Goal: Task Accomplishment & Management: Use online tool/utility

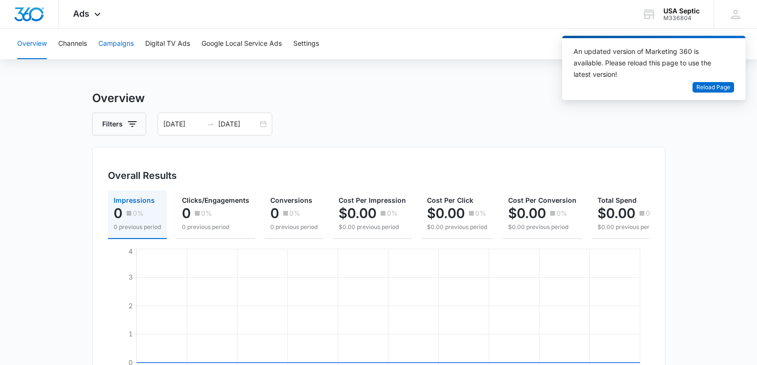
click at [123, 44] on button "Campaigns" at bounding box center [115, 44] width 35 height 31
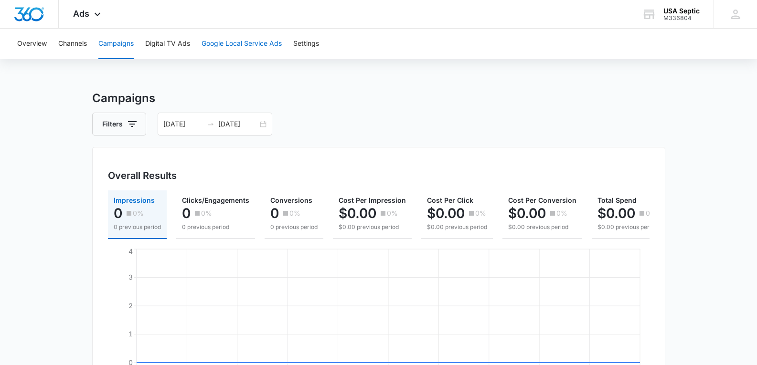
click at [231, 41] on button "Google Local Service Ads" at bounding box center [241, 44] width 80 height 31
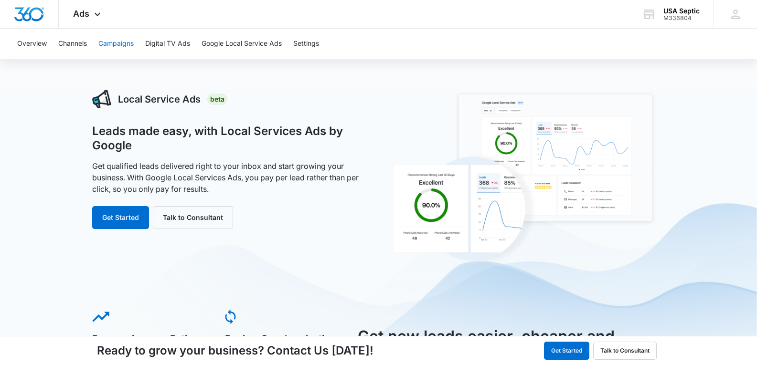
click at [128, 42] on button "Campaigns" at bounding box center [115, 44] width 35 height 31
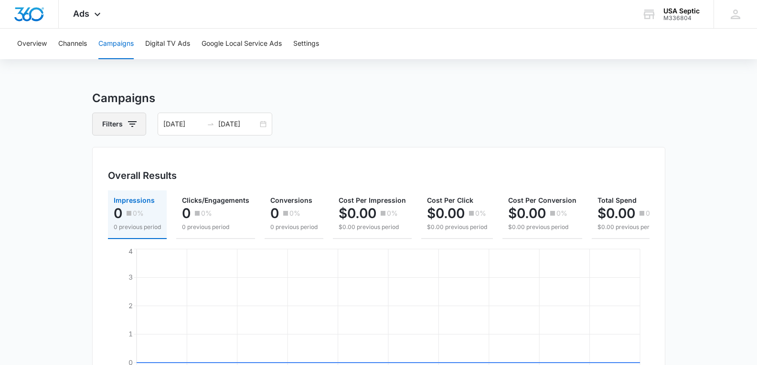
click at [127, 124] on icon "button" at bounding box center [132, 123] width 11 height 11
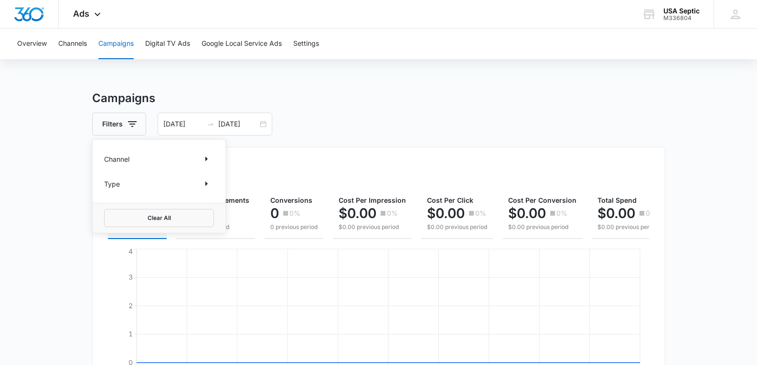
click at [121, 160] on p "Channel" at bounding box center [116, 159] width 25 height 10
click at [206, 162] on icon "Show Channel filters" at bounding box center [205, 158] width 11 height 11
click at [111, 190] on icon at bounding box center [109, 191] width 9 height 9
click at [105, 190] on input "Google" at bounding box center [104, 190] width 0 height 0
checkbox input "true"
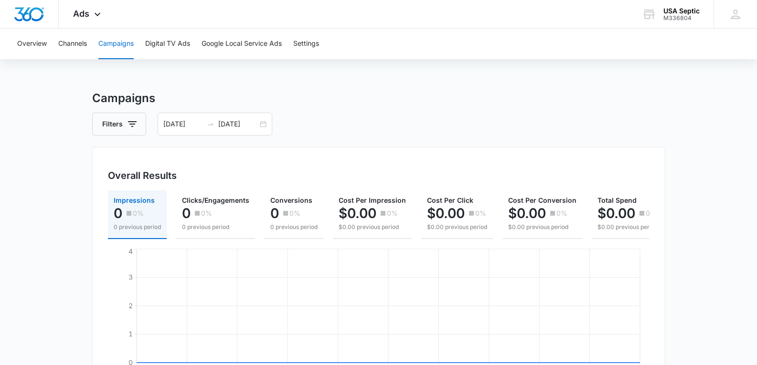
click at [316, 131] on div "Filters [DATE] [DATE]" at bounding box center [378, 124] width 573 height 23
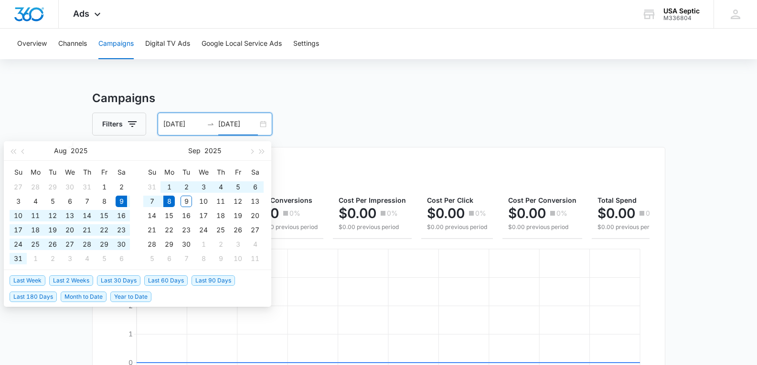
click at [233, 127] on input "[DATE]" at bounding box center [238, 124] width 40 height 11
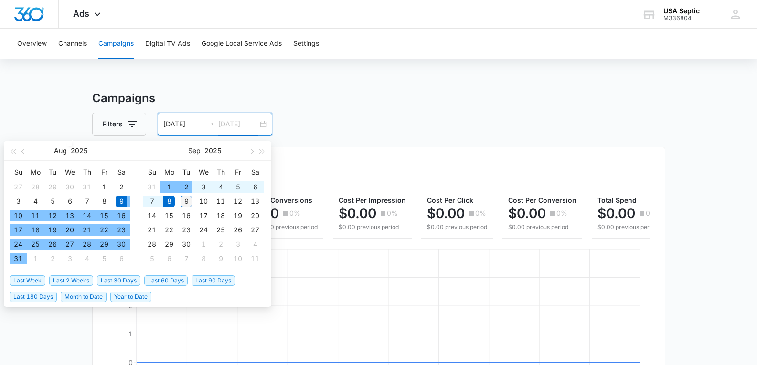
type input "[DATE]"
click at [184, 197] on div "9" at bounding box center [185, 201] width 11 height 11
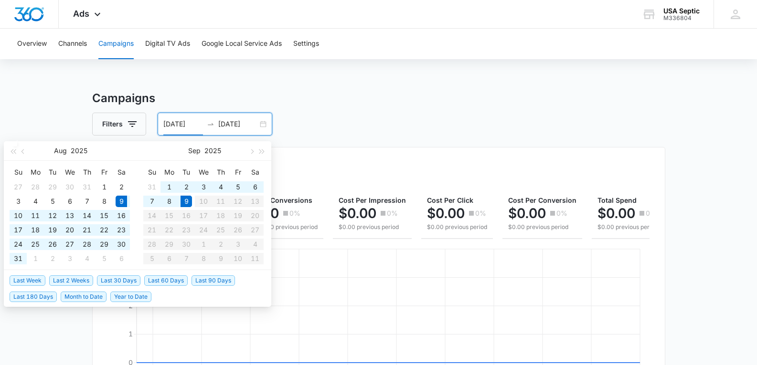
type input "[DATE]"
click at [187, 202] on div "9" at bounding box center [185, 201] width 11 height 11
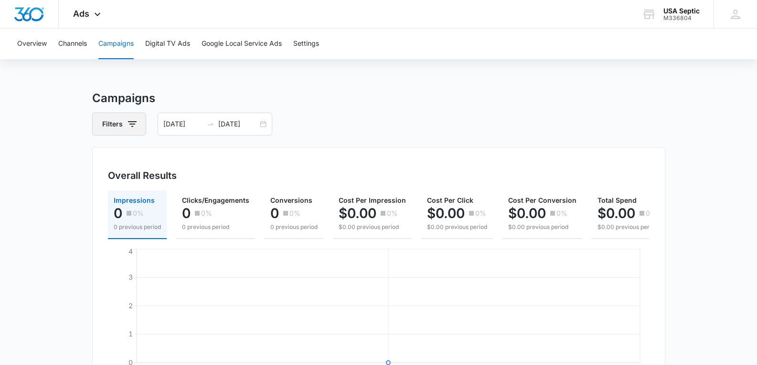
click at [135, 125] on icon "button" at bounding box center [132, 123] width 11 height 11
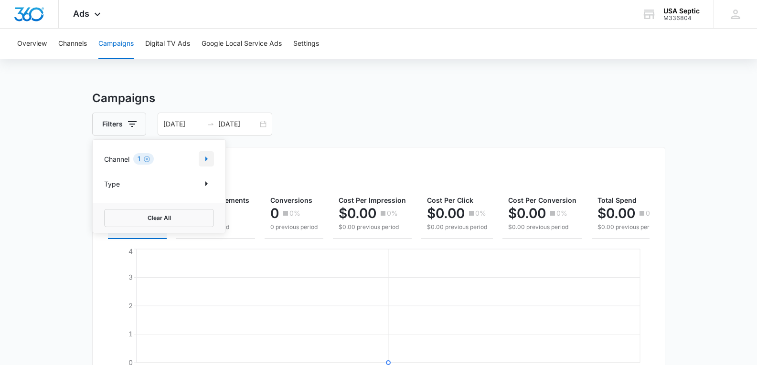
click at [206, 159] on icon "Show Channel filters" at bounding box center [206, 159] width 2 height 5
click at [107, 156] on icon "Back" at bounding box center [111, 153] width 11 height 11
click at [112, 184] on p "Type" at bounding box center [112, 184] width 16 height 10
click at [207, 184] on icon "Show Type filters" at bounding box center [206, 183] width 2 height 5
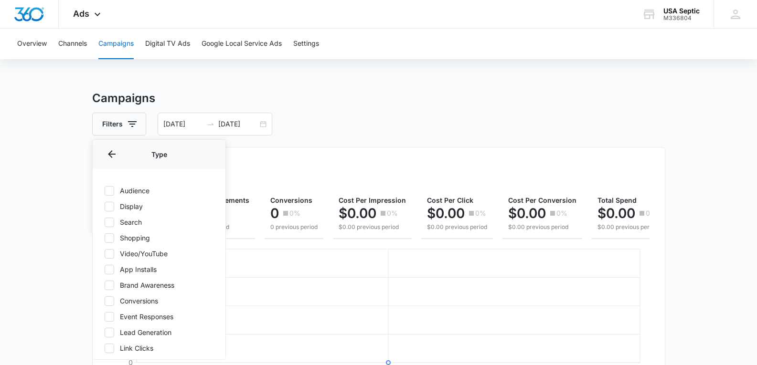
click at [111, 193] on icon at bounding box center [109, 191] width 9 height 9
click at [105, 191] on input "Audience" at bounding box center [104, 190] width 0 height 0
checkbox input "true"
click at [108, 207] on icon at bounding box center [109, 206] width 9 height 9
click at [105, 207] on input "Display" at bounding box center [104, 206] width 0 height 0
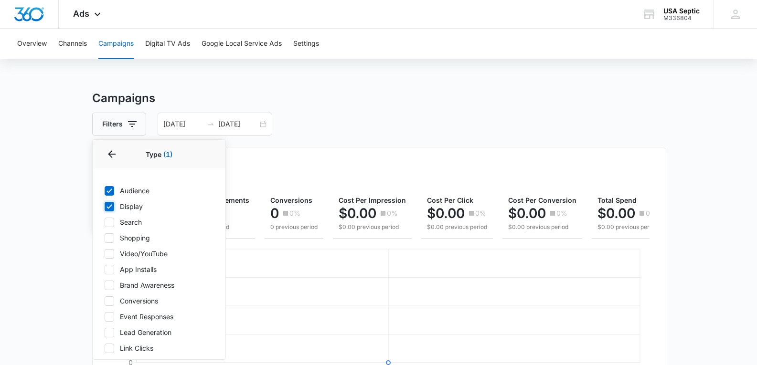
checkbox input "true"
click at [108, 223] on icon at bounding box center [109, 222] width 9 height 9
click at [105, 222] on input "Search" at bounding box center [104, 222] width 0 height 0
checkbox input "true"
click at [109, 242] on icon at bounding box center [109, 238] width 9 height 9
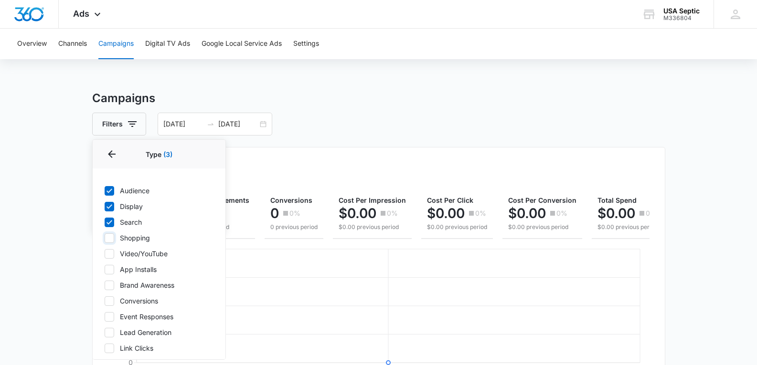
click at [105, 238] on input "Shopping" at bounding box center [104, 238] width 0 height 0
checkbox input "true"
click at [110, 255] on icon at bounding box center [109, 254] width 9 height 9
click at [105, 254] on input "Video/YouTube" at bounding box center [104, 253] width 0 height 0
checkbox input "true"
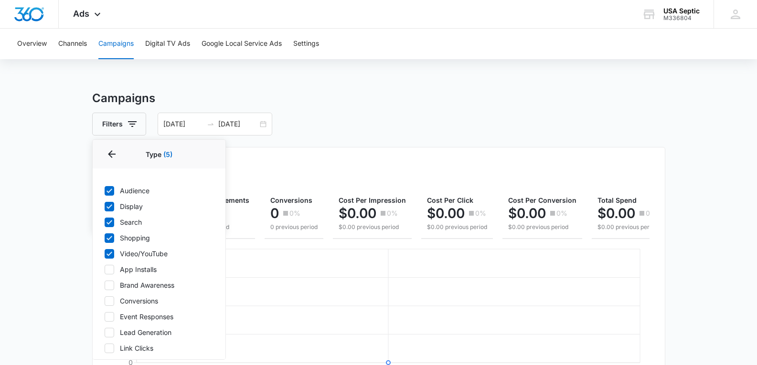
click at [110, 272] on icon at bounding box center [109, 269] width 9 height 9
click at [105, 270] on input "App Installs" at bounding box center [104, 269] width 0 height 0
checkbox input "true"
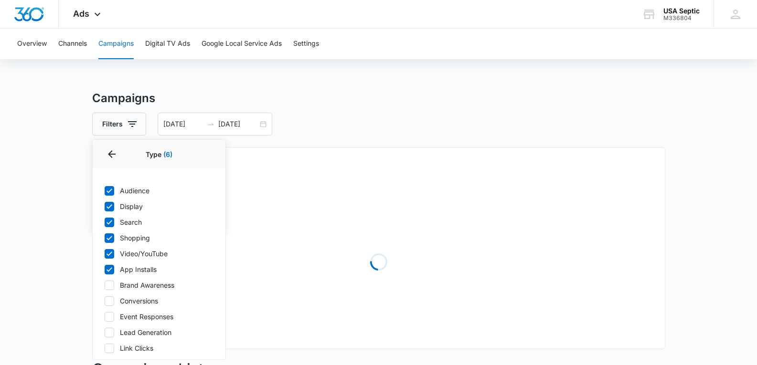
click at [110, 284] on icon at bounding box center [109, 285] width 9 height 9
click at [105, 285] on input "Brand Awareness" at bounding box center [104, 285] width 0 height 0
checkbox input "true"
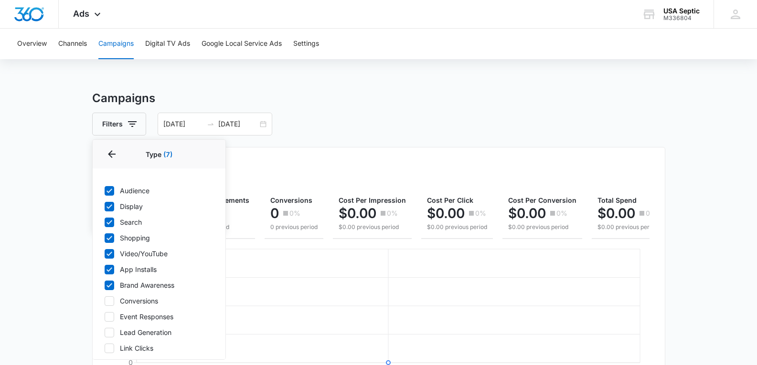
click at [108, 303] on icon at bounding box center [109, 301] width 9 height 9
click at [105, 301] on input "Conversions" at bounding box center [104, 301] width 0 height 0
checkbox input "true"
click at [108, 320] on icon at bounding box center [109, 317] width 9 height 9
click at [105, 317] on input "Event Responses" at bounding box center [104, 316] width 0 height 0
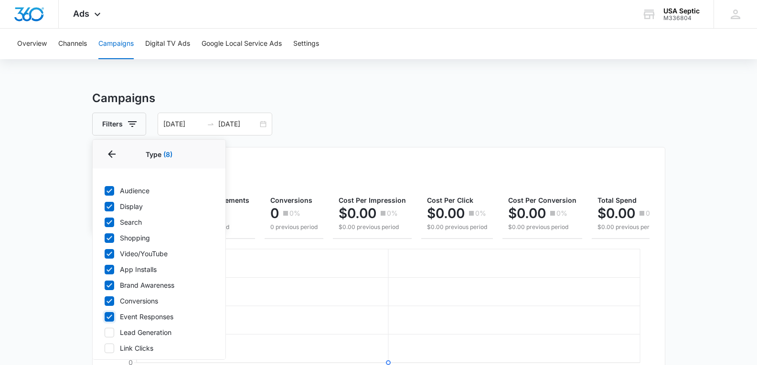
checkbox input "true"
click at [108, 336] on icon at bounding box center [109, 332] width 9 height 9
click at [105, 333] on input "Lead Generation" at bounding box center [104, 332] width 0 height 0
checkbox input "true"
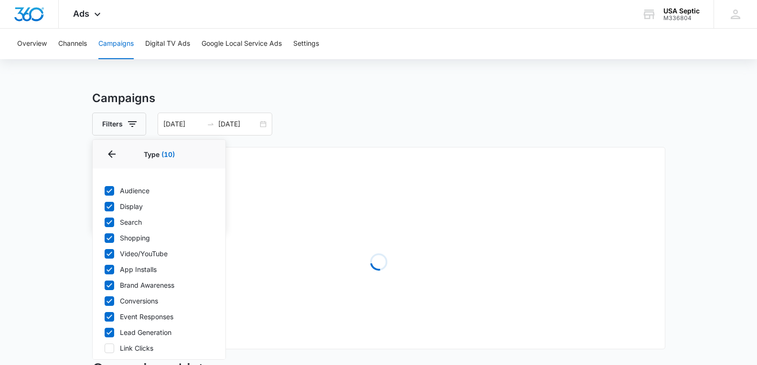
click at [110, 350] on icon at bounding box center [109, 348] width 9 height 9
click at [105, 348] on input "Link Clicks" at bounding box center [104, 348] width 0 height 0
checkbox input "true"
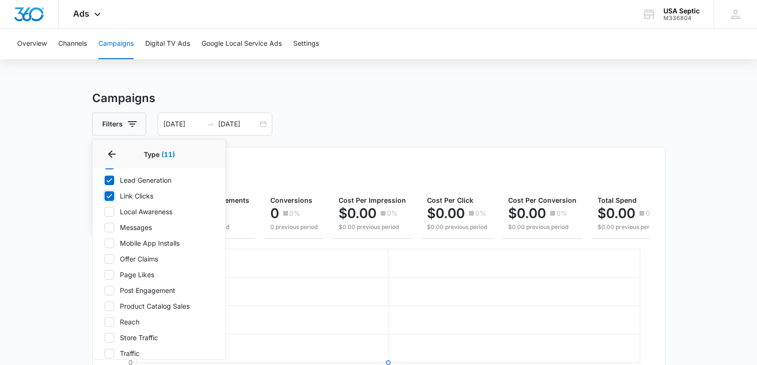
scroll to position [153, 0]
click at [111, 209] on icon at bounding box center [109, 211] width 9 height 9
click at [105, 211] on input "Local Awareness" at bounding box center [104, 211] width 0 height 0
checkbox input "true"
click at [110, 224] on icon at bounding box center [109, 227] width 9 height 9
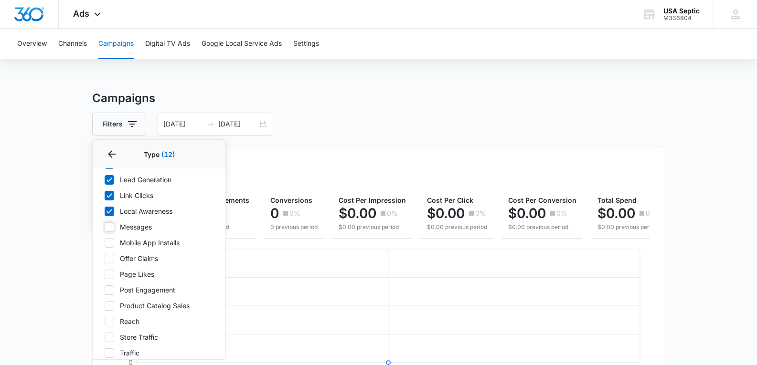
click at [105, 227] on input "Messages" at bounding box center [104, 227] width 0 height 0
checkbox input "true"
click at [110, 241] on icon at bounding box center [109, 243] width 9 height 9
click at [105, 243] on input "Mobile App Installs" at bounding box center [104, 243] width 0 height 0
checkbox input "true"
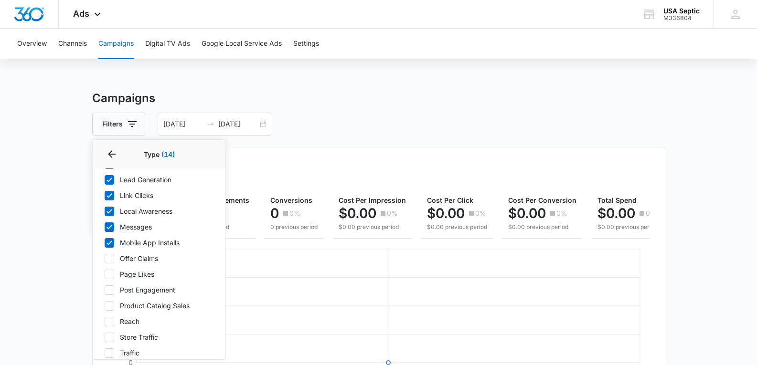
click at [110, 258] on icon at bounding box center [109, 258] width 9 height 9
click at [105, 258] on input "Offer Claims" at bounding box center [104, 258] width 0 height 0
checkbox input "true"
click at [110, 276] on icon at bounding box center [109, 274] width 9 height 9
click at [105, 274] on input "Page Likes" at bounding box center [104, 274] width 0 height 0
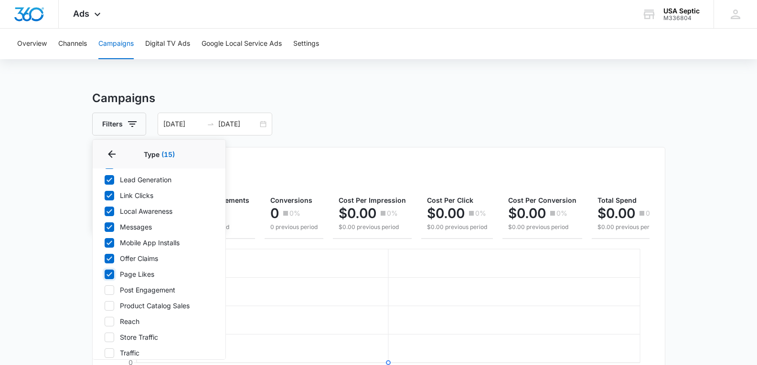
checkbox input "true"
click at [110, 289] on icon at bounding box center [109, 290] width 9 height 9
click at [105, 290] on input "Post Engagement" at bounding box center [104, 290] width 0 height 0
checkbox input "true"
click at [109, 303] on icon at bounding box center [109, 306] width 9 height 9
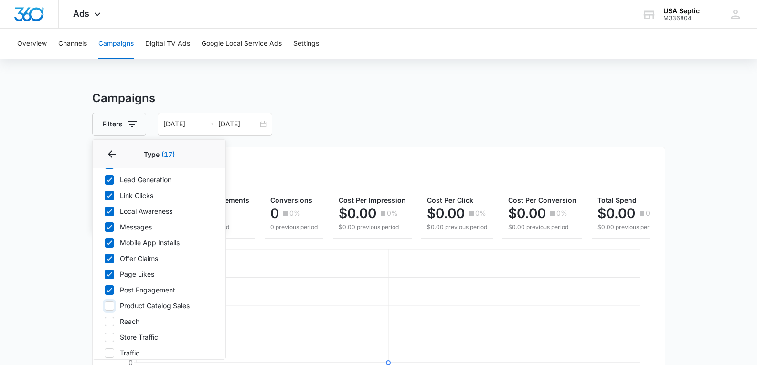
click at [105, 306] on input "Product Catalog Sales" at bounding box center [104, 306] width 0 height 0
checkbox input "true"
click at [109, 321] on icon at bounding box center [109, 321] width 9 height 9
click at [105, 321] on input "Reach" at bounding box center [104, 321] width 0 height 0
checkbox input "true"
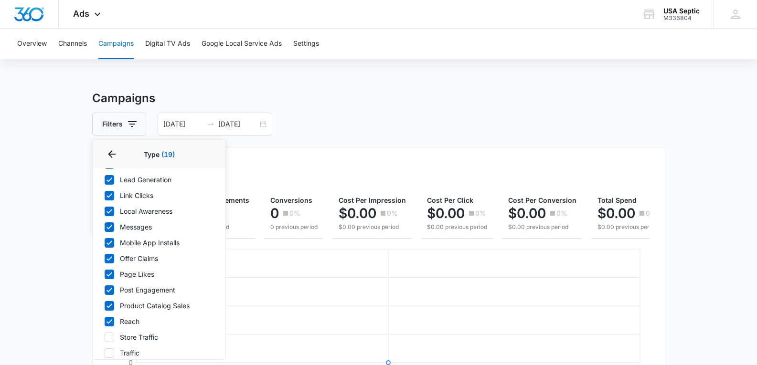
click at [109, 338] on icon at bounding box center [109, 337] width 6 height 4
click at [105, 337] on input "Store Traffic" at bounding box center [104, 337] width 0 height 0
checkbox input "true"
click at [110, 350] on icon at bounding box center [109, 353] width 9 height 9
click at [105, 353] on input "Traffic" at bounding box center [104, 353] width 0 height 0
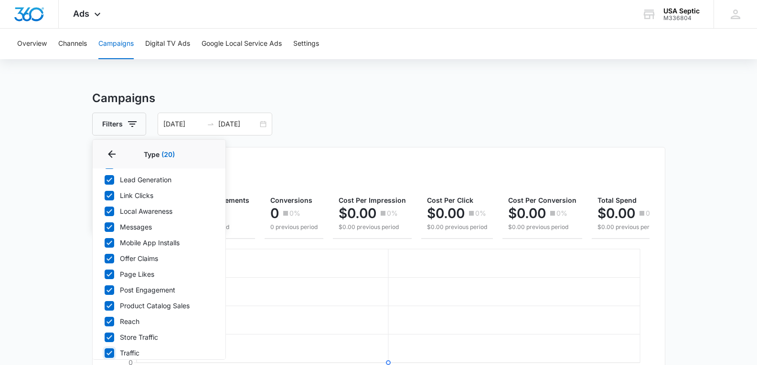
checkbox input "true"
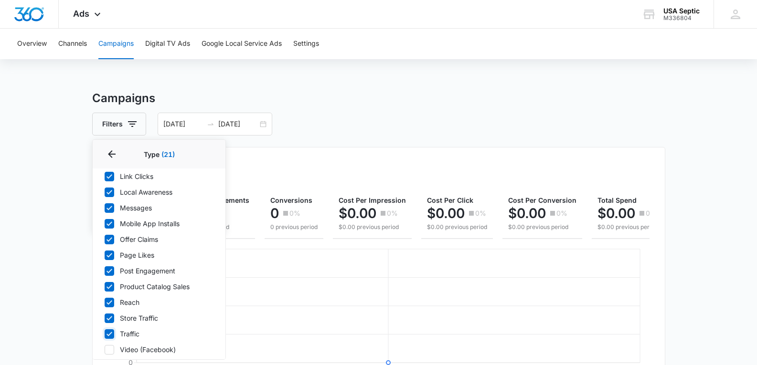
scroll to position [184, 0]
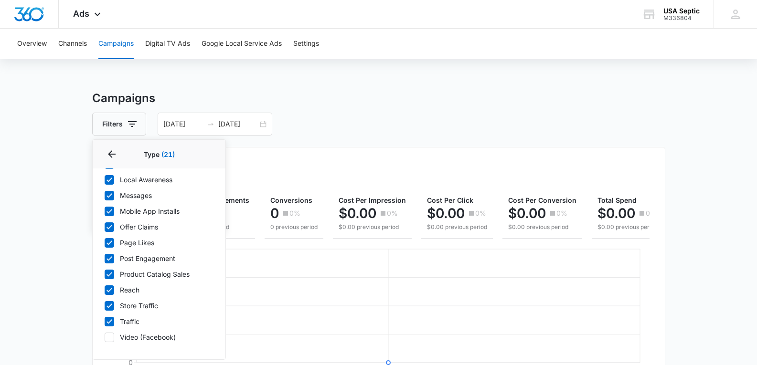
click at [110, 335] on icon at bounding box center [109, 337] width 9 height 9
click at [105, 337] on input "Video (Facebook)" at bounding box center [104, 337] width 0 height 0
checkbox input "true"
